Goal: Task Accomplishment & Management: Manage account settings

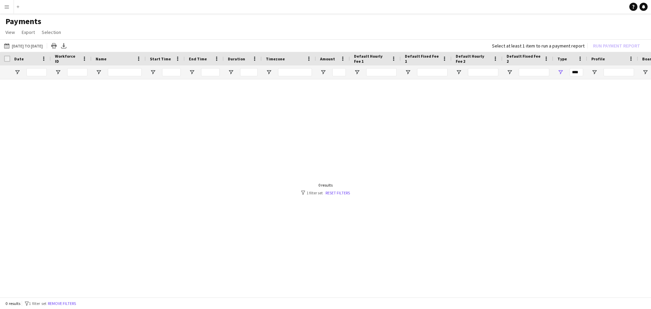
click at [7, 7] on app-icon "Menu" at bounding box center [6, 6] width 5 height 5
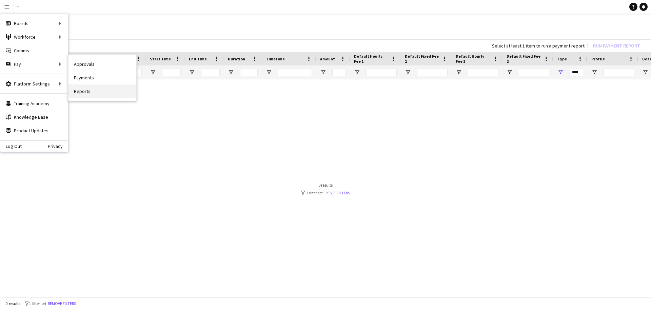
click at [85, 91] on link "Reports" at bounding box center [102, 91] width 68 height 14
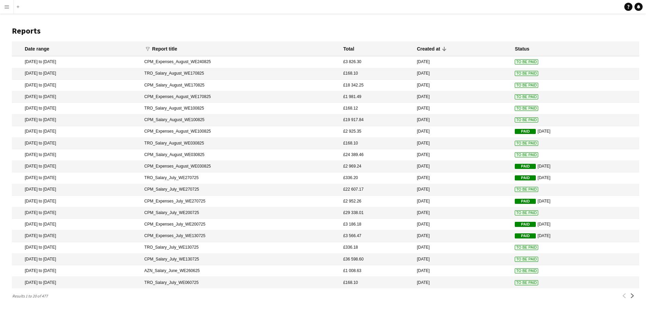
click at [519, 96] on span "To Be Paid" at bounding box center [525, 96] width 23 height 5
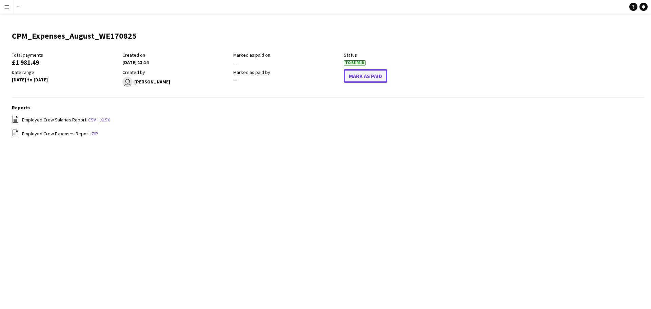
click at [371, 77] on button "Mark As Paid" at bounding box center [365, 76] width 43 height 14
click at [8, 4] on app-icon "Menu" at bounding box center [6, 6] width 5 height 5
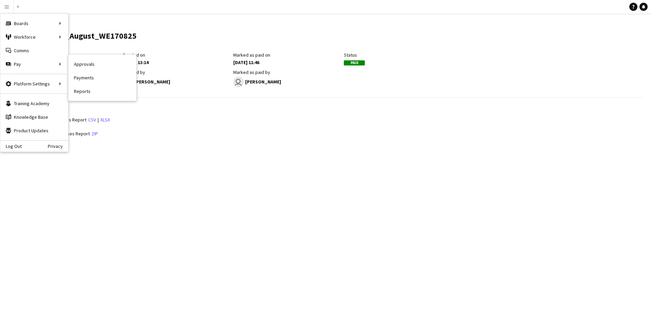
click at [81, 75] on link "Payments" at bounding box center [102, 78] width 68 height 14
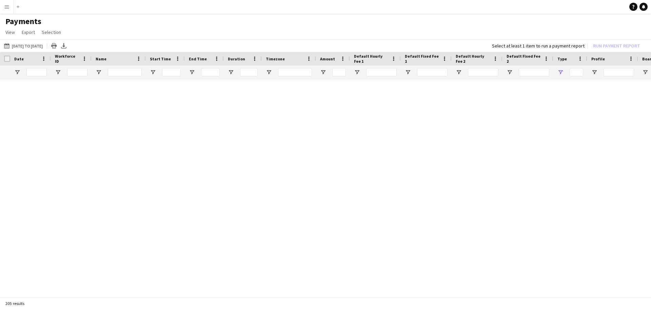
type input "***"
click at [335, 193] on link "Reset filters" at bounding box center [337, 192] width 24 height 5
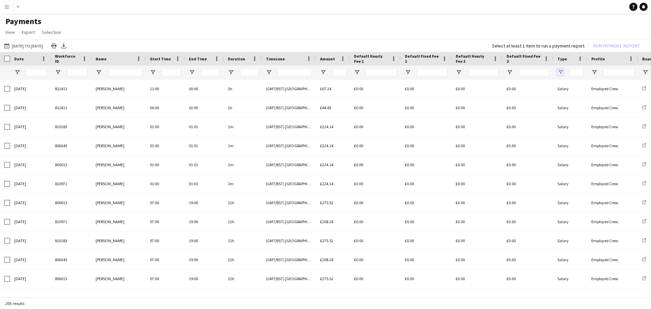
click at [560, 70] on span "Open Filter Menu" at bounding box center [560, 72] width 6 height 6
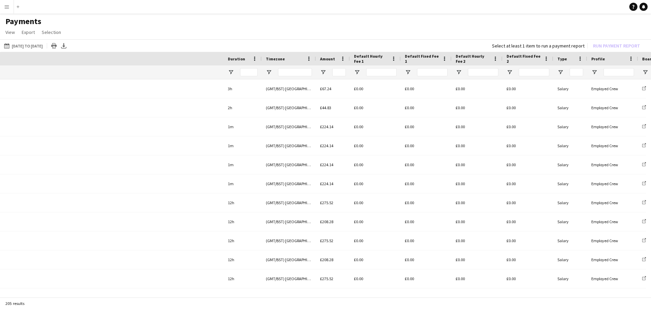
scroll to position [0, 487]
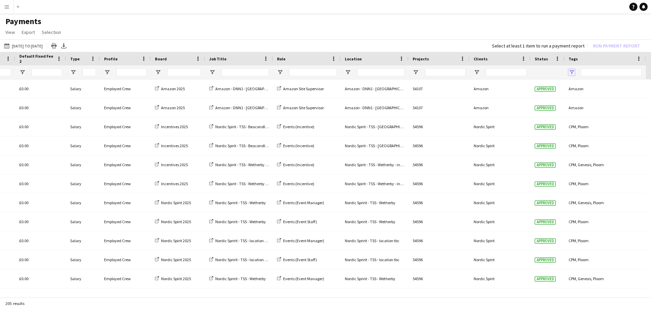
click at [571, 73] on span "Open Filter Menu" at bounding box center [571, 72] width 6 height 6
type input "**********"
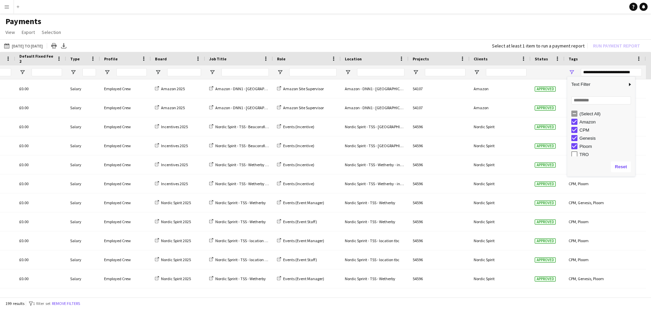
scroll to position [2, 0]
click at [312, 24] on h1 "Payments" at bounding box center [325, 21] width 651 height 10
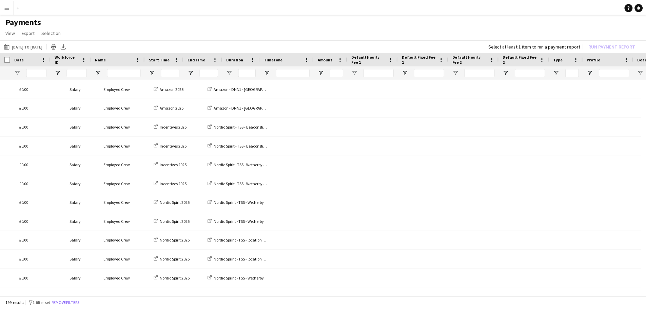
scroll to position [0, 0]
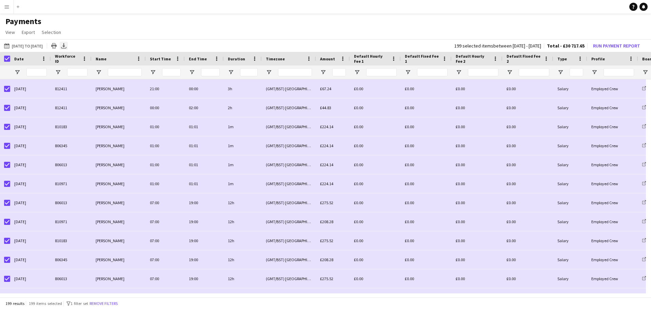
click at [68, 44] on div "Export XLSX" at bounding box center [64, 46] width 8 height 8
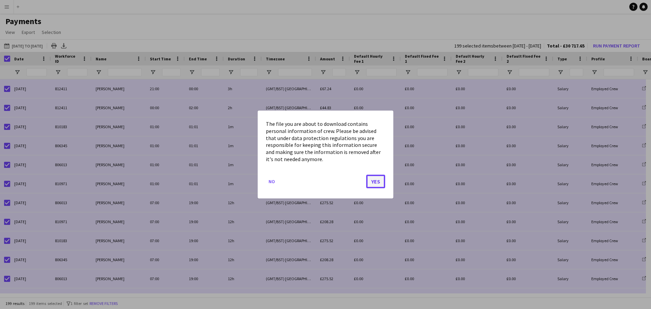
click at [380, 181] on button "Yes" at bounding box center [375, 182] width 19 height 14
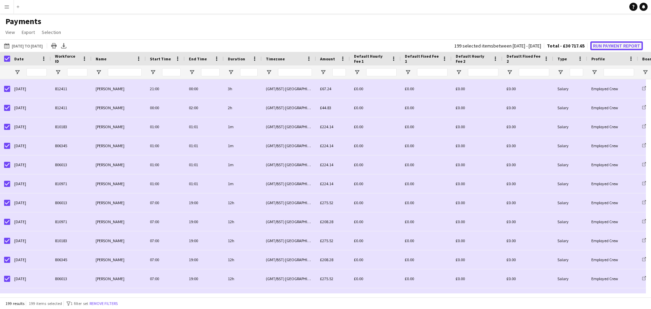
click at [603, 44] on button "Run Payment Report" at bounding box center [616, 45] width 53 height 9
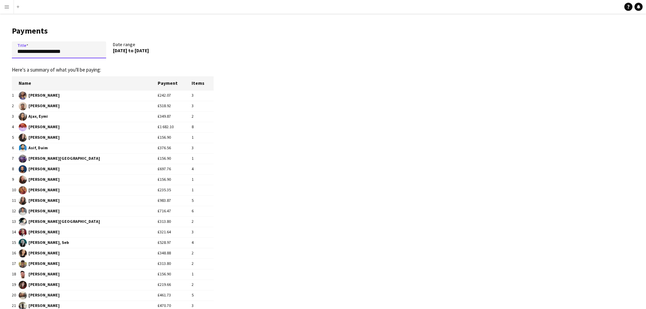
click at [92, 54] on input "**********" at bounding box center [59, 49] width 94 height 17
drag, startPoint x: 92, startPoint y: 54, endPoint x: 1, endPoint y: 58, distance: 90.9
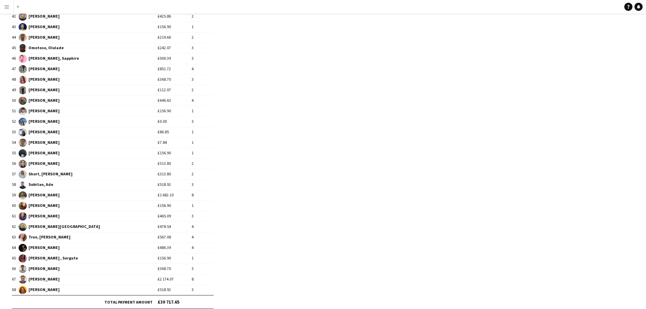
scroll to position [547, 0]
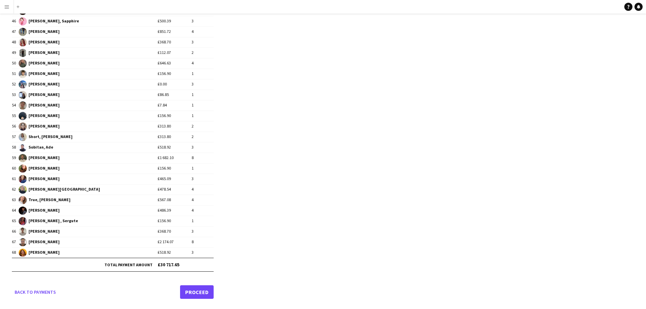
type input "**********"
click at [199, 293] on link "Proceed" at bounding box center [197, 292] width 34 height 14
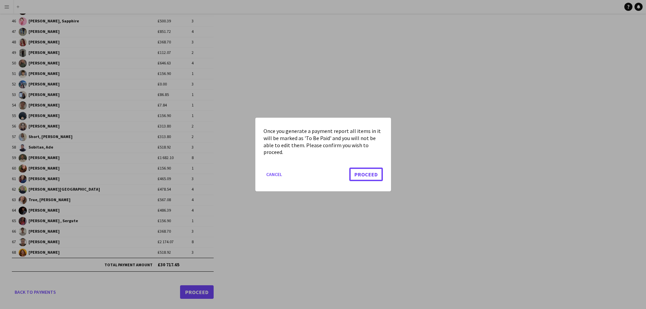
click at [364, 176] on button "Proceed" at bounding box center [366, 174] width 34 height 14
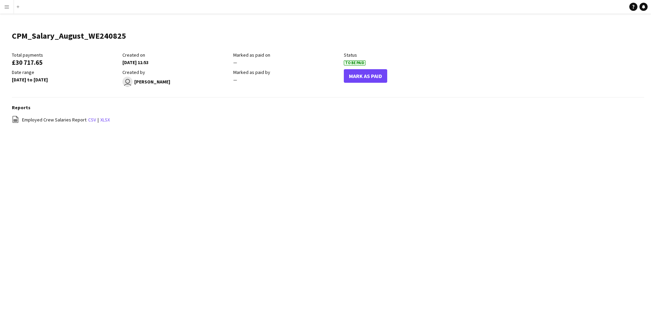
click at [7, 6] on app-icon "Menu" at bounding box center [6, 6] width 5 height 5
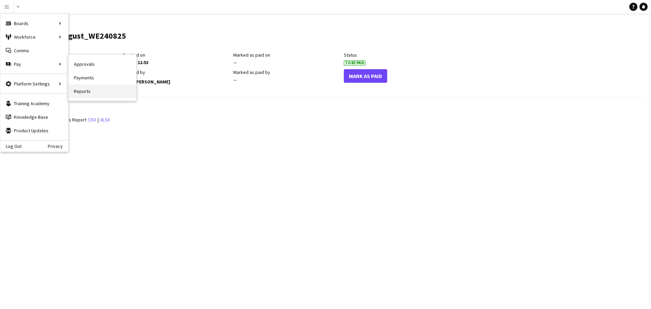
click at [94, 93] on link "Reports" at bounding box center [102, 91] width 68 height 14
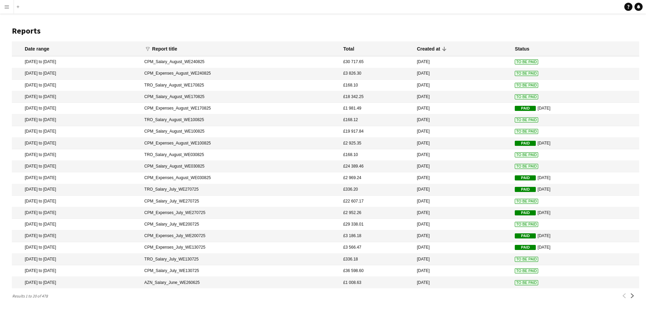
click at [6, 5] on app-icon "Menu" at bounding box center [6, 6] width 5 height 5
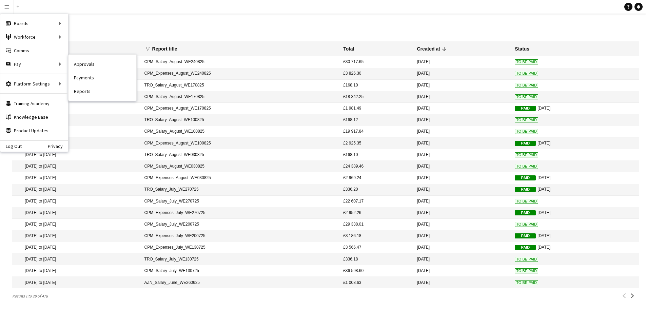
click at [83, 77] on link "Payments" at bounding box center [102, 78] width 68 height 14
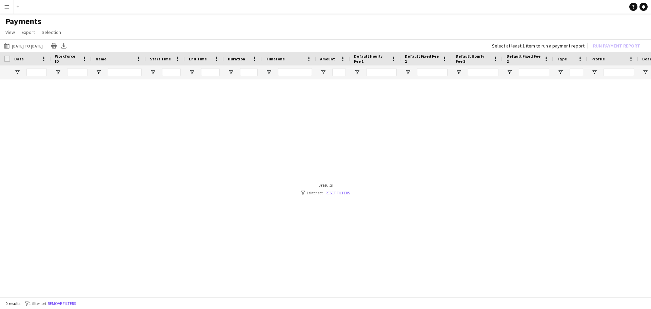
click at [336, 188] on div "0 results filter-1 1 filter set Reset filters" at bounding box center [325, 188] width 49 height 13
click at [338, 192] on link "Reset filters" at bounding box center [337, 192] width 24 height 5
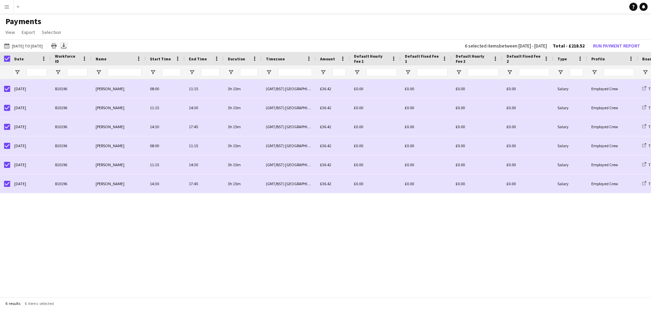
click at [65, 47] on icon at bounding box center [63, 45] width 3 height 4
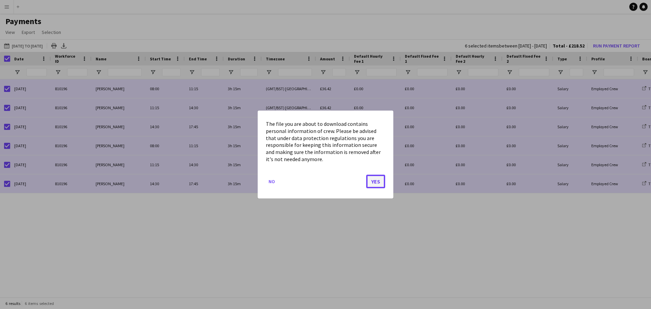
click at [374, 180] on button "Yes" at bounding box center [375, 182] width 19 height 14
